Goal: Information Seeking & Learning: Learn about a topic

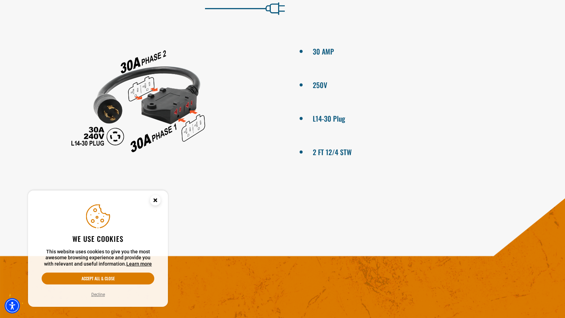
scroll to position [385, 0]
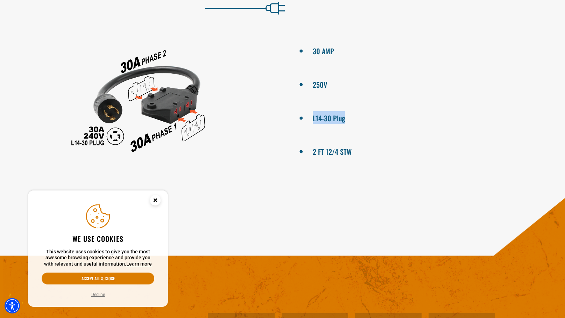
drag, startPoint x: 313, startPoint y: 119, endPoint x: 362, endPoint y: 120, distance: 48.3
click at [362, 120] on li "L14-30 Plug" at bounding box center [426, 117] width 228 height 13
copy li "L14-30 Plug"
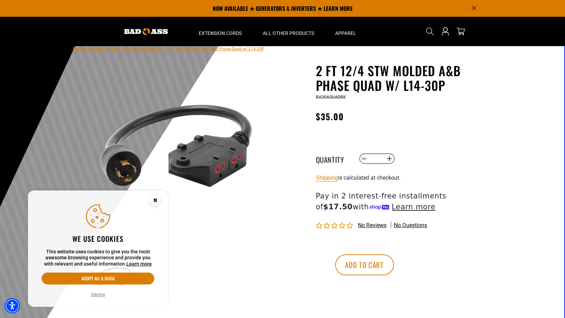
scroll to position [0, 0]
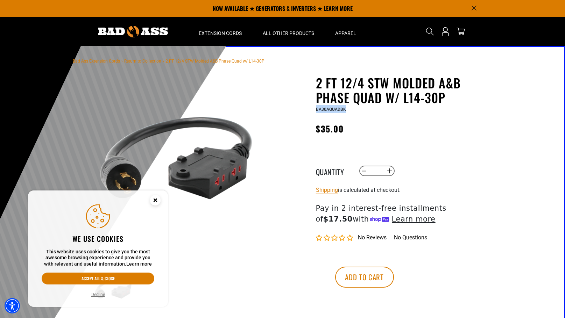
drag, startPoint x: 316, startPoint y: 109, endPoint x: 350, endPoint y: 111, distance: 34.0
click at [350, 111] on div "BA30AQUADBK" at bounding box center [401, 109] width 171 height 8
copy span "BA30AQUADBK"
click at [276, 211] on main-product-gallery "1 of 1 Previous Next Previous Next 1" at bounding box center [177, 211] width 199 height 271
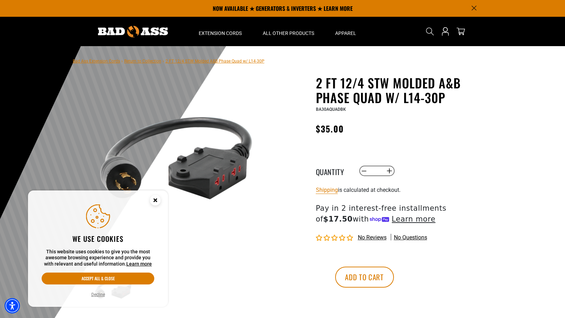
click at [154, 201] on icon "Close this option" at bounding box center [155, 200] width 2 height 2
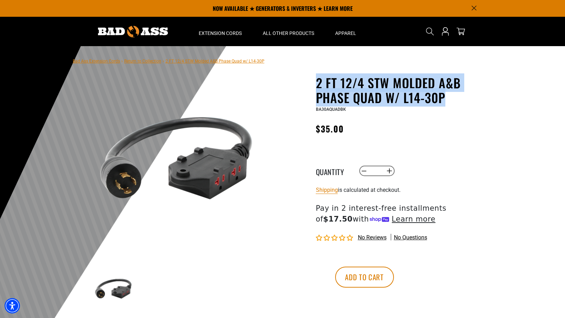
drag, startPoint x: 317, startPoint y: 83, endPoint x: 458, endPoint y: 102, distance: 142.0
click at [458, 102] on h1 "2 FT 12/4 STW Molded A&B Phase Quad w/ L14-30P" at bounding box center [401, 90] width 171 height 29
copy h1 "2 FT 12/4 STW Molded A&B Phase Quad w/ L14-30P"
